Goal: Transaction & Acquisition: Book appointment/travel/reservation

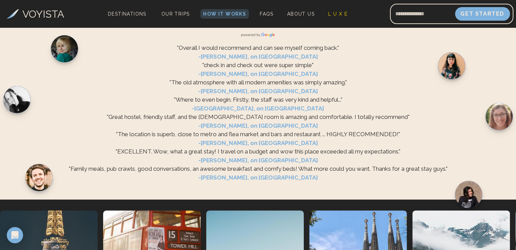
scroll to position [1118, 0]
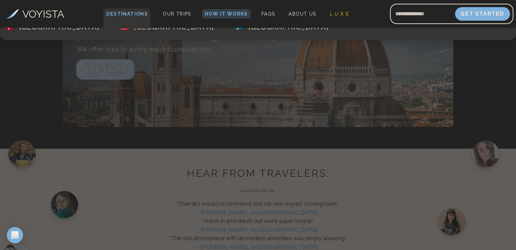
click at [122, 16] on span "Destinations" at bounding box center [126, 18] width 47 height 20
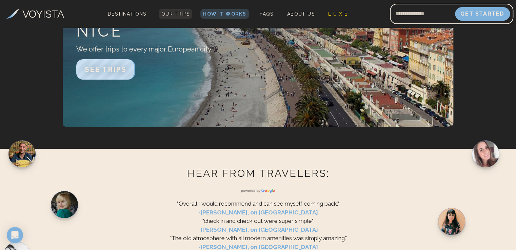
click at [179, 17] on link "Our Trips" at bounding box center [176, 13] width 34 height 9
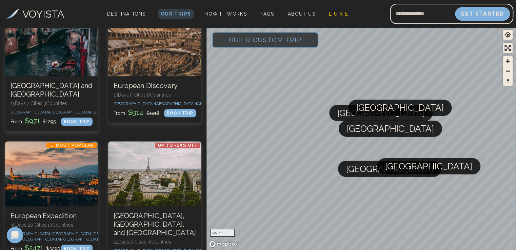
scroll to position [169, 0]
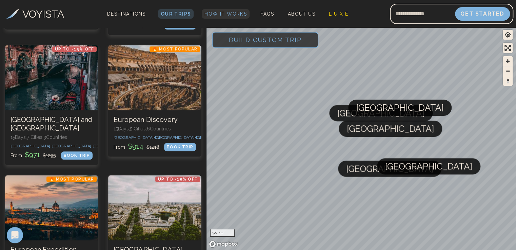
click at [237, 12] on span "How It Works" at bounding box center [225, 13] width 42 height 5
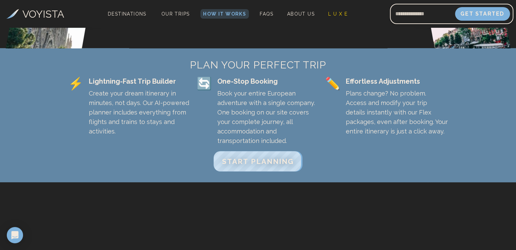
scroll to position [237, 0]
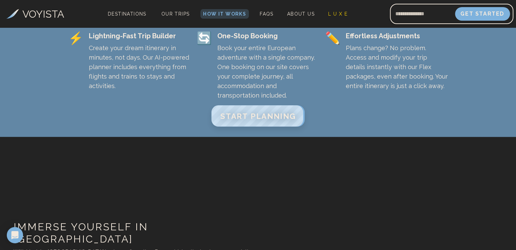
click at [270, 116] on span "START PLANNING" at bounding box center [258, 115] width 76 height 9
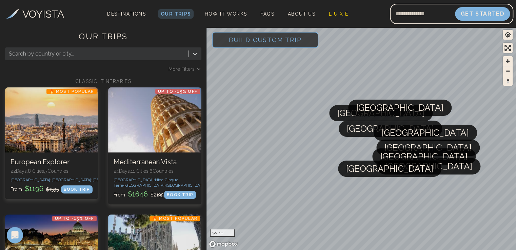
click at [369, 114] on span "[GEOGRAPHIC_DATA]" at bounding box center [399, 108] width 87 height 16
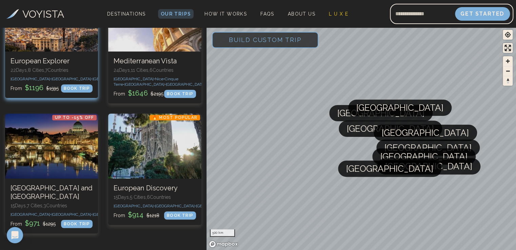
scroll to position [102, 0]
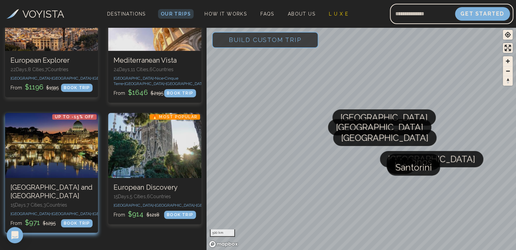
click at [80, 227] on div "BOOK TRIP" at bounding box center [77, 223] width 32 height 8
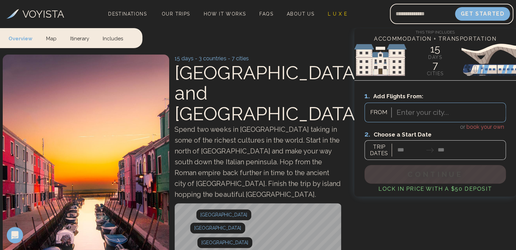
click at [419, 117] on div "Enter your city... FROM" at bounding box center [434, 113] width 141 height 20
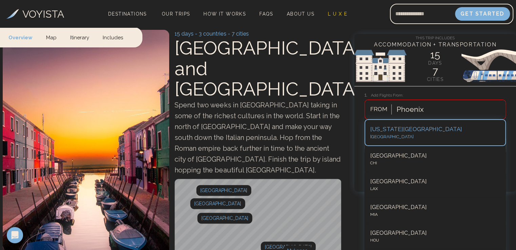
scroll to position [28, 0]
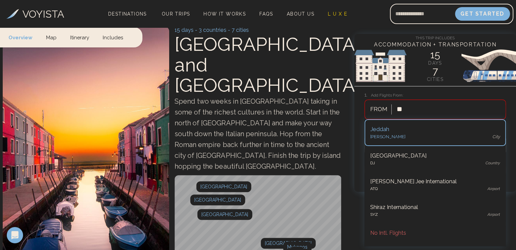
type input "*"
click at [442, 108] on div "Phoenix" at bounding box center [449, 109] width 112 height 15
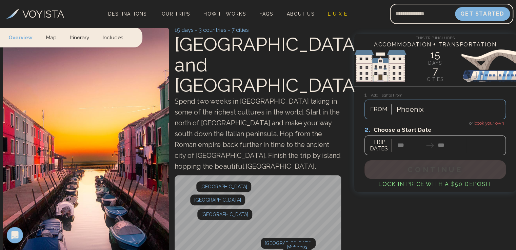
click at [405, 144] on div at bounding box center [434, 140] width 141 height 30
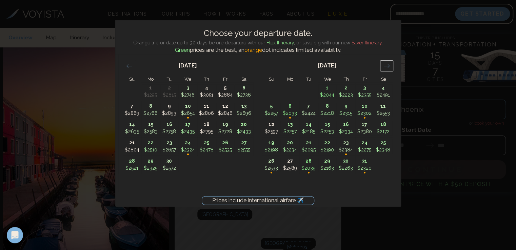
click at [388, 65] on icon "Move forward to switch to the next month." at bounding box center [386, 65] width 6 height 3
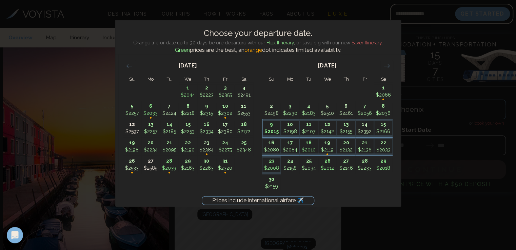
click at [271, 132] on p "$2015" at bounding box center [272, 131] width 18 height 7
type input "*******"
type input "********"
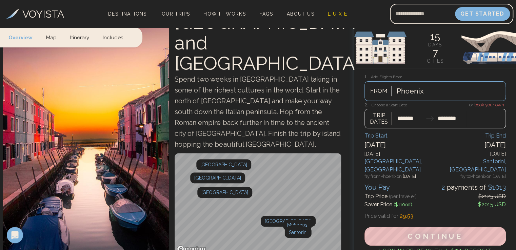
scroll to position [62, 0]
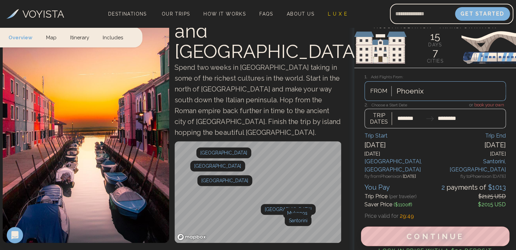
click at [417, 232] on span "Continue" at bounding box center [435, 236] width 58 height 9
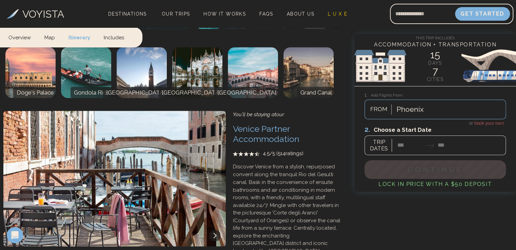
scroll to position [474, 0]
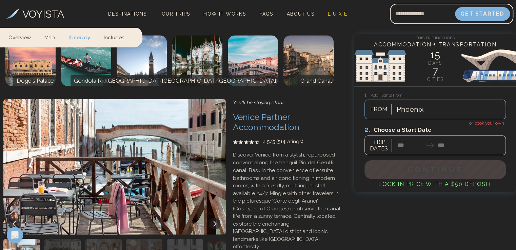
click at [215, 221] on icon at bounding box center [214, 223] width 5 height 5
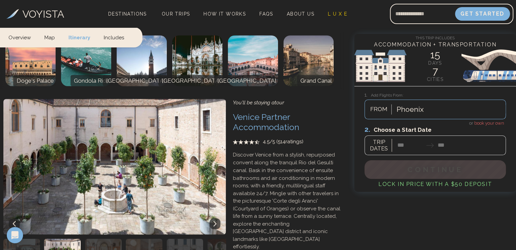
click at [215, 221] on icon at bounding box center [214, 223] width 5 height 5
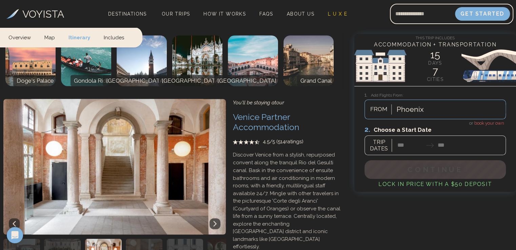
click at [215, 221] on icon at bounding box center [214, 223] width 5 height 5
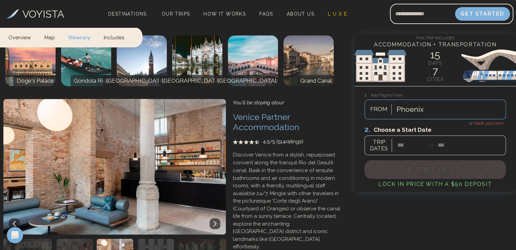
click at [215, 221] on icon at bounding box center [214, 223] width 5 height 5
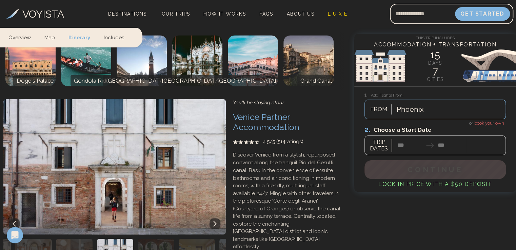
click at [215, 221] on icon at bounding box center [214, 223] width 5 height 5
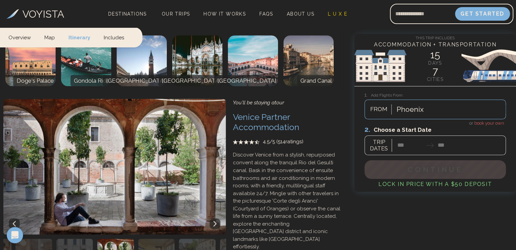
click at [215, 221] on icon at bounding box center [214, 223] width 5 height 5
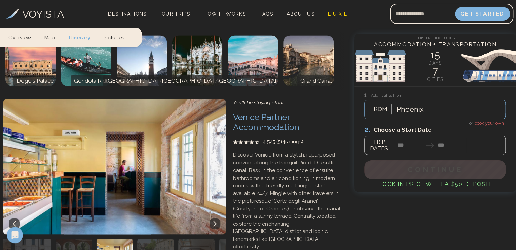
click at [215, 221] on icon at bounding box center [214, 223] width 5 height 5
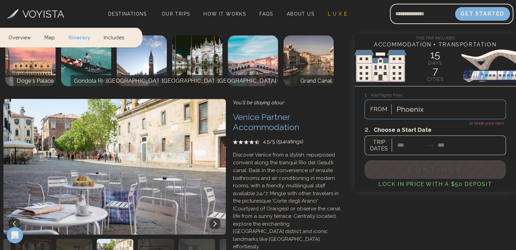
click at [215, 221] on icon at bounding box center [214, 223] width 5 height 5
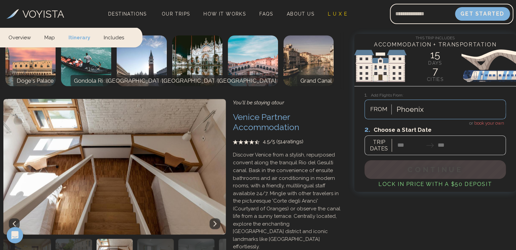
click at [215, 221] on icon at bounding box center [214, 223] width 5 height 5
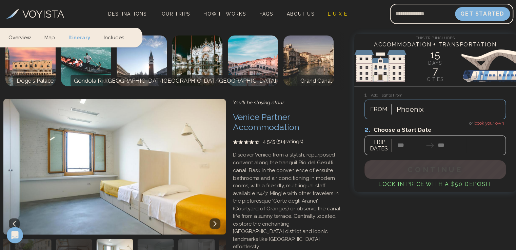
click at [215, 221] on icon at bounding box center [214, 223] width 5 height 5
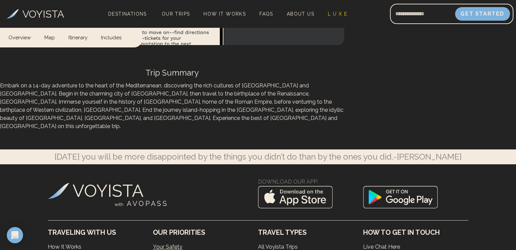
scroll to position [3828, 0]
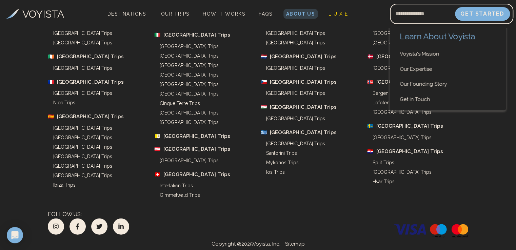
scroll to position [2134, 0]
